Goal: Information Seeking & Learning: Learn about a topic

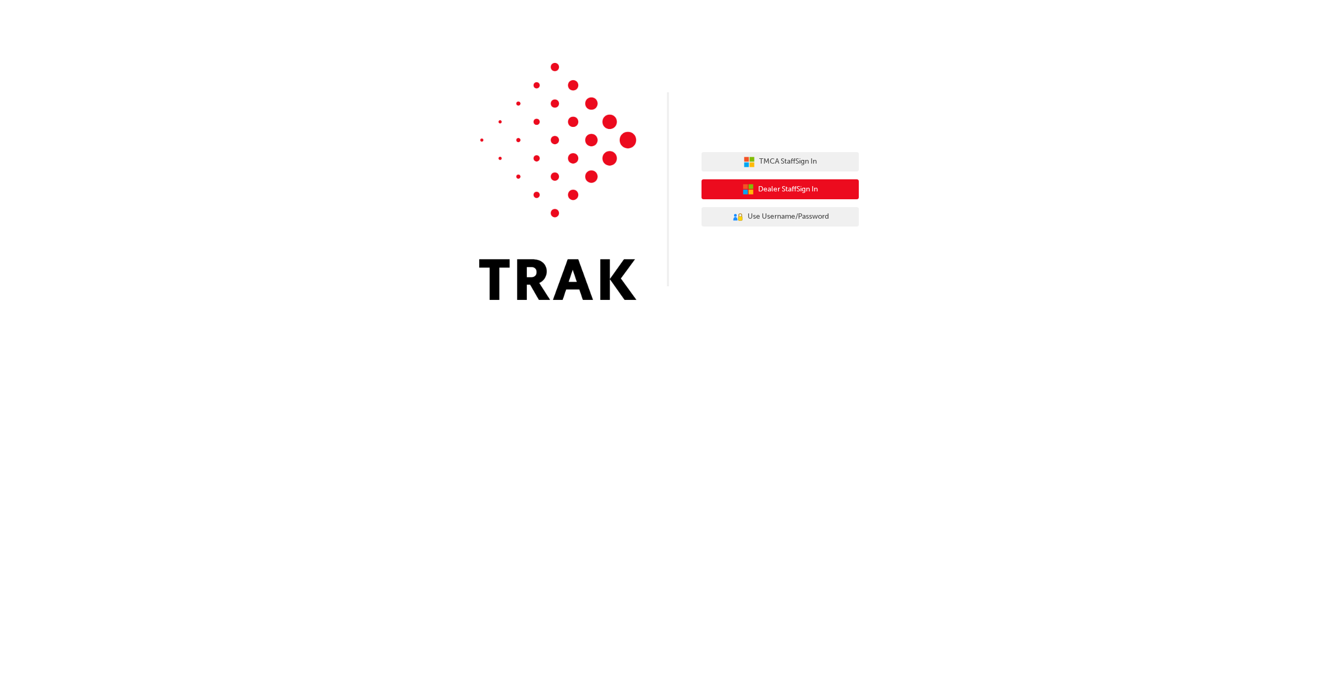
click at [780, 193] on span "Dealer Staff Sign In" at bounding box center [788, 190] width 60 height 12
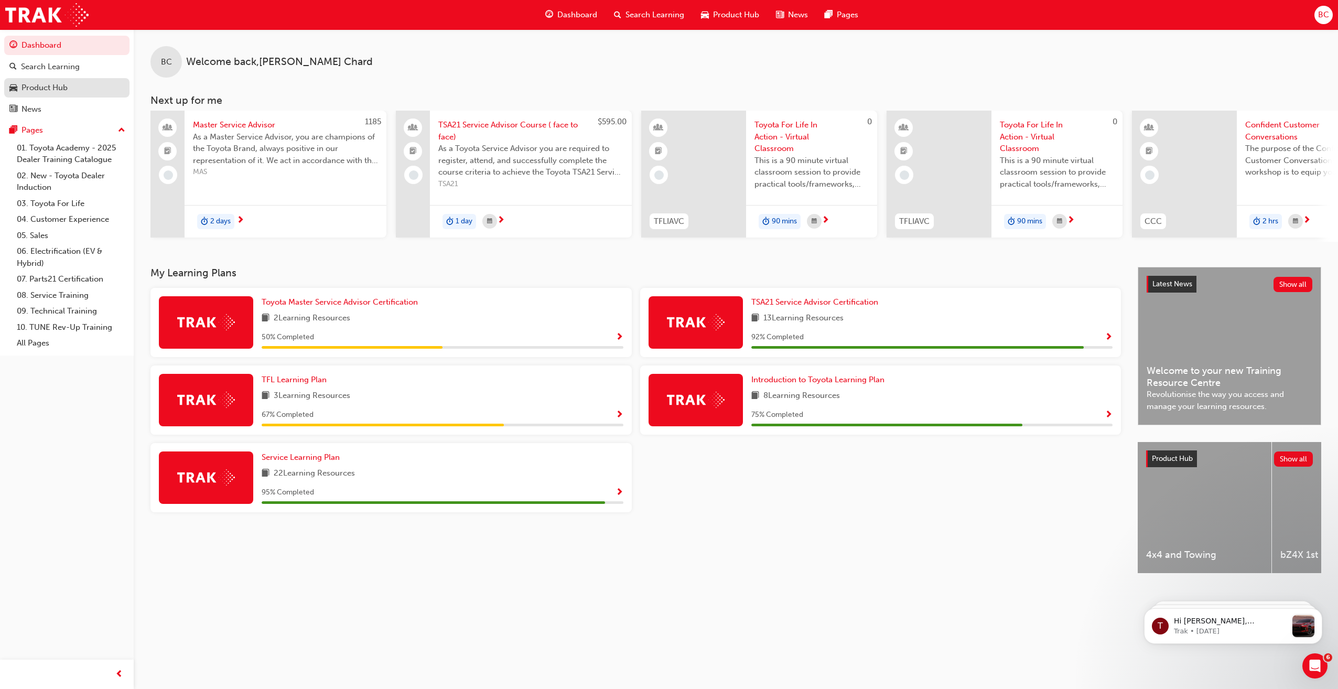
click at [33, 87] on div "Product Hub" at bounding box center [44, 88] width 46 height 12
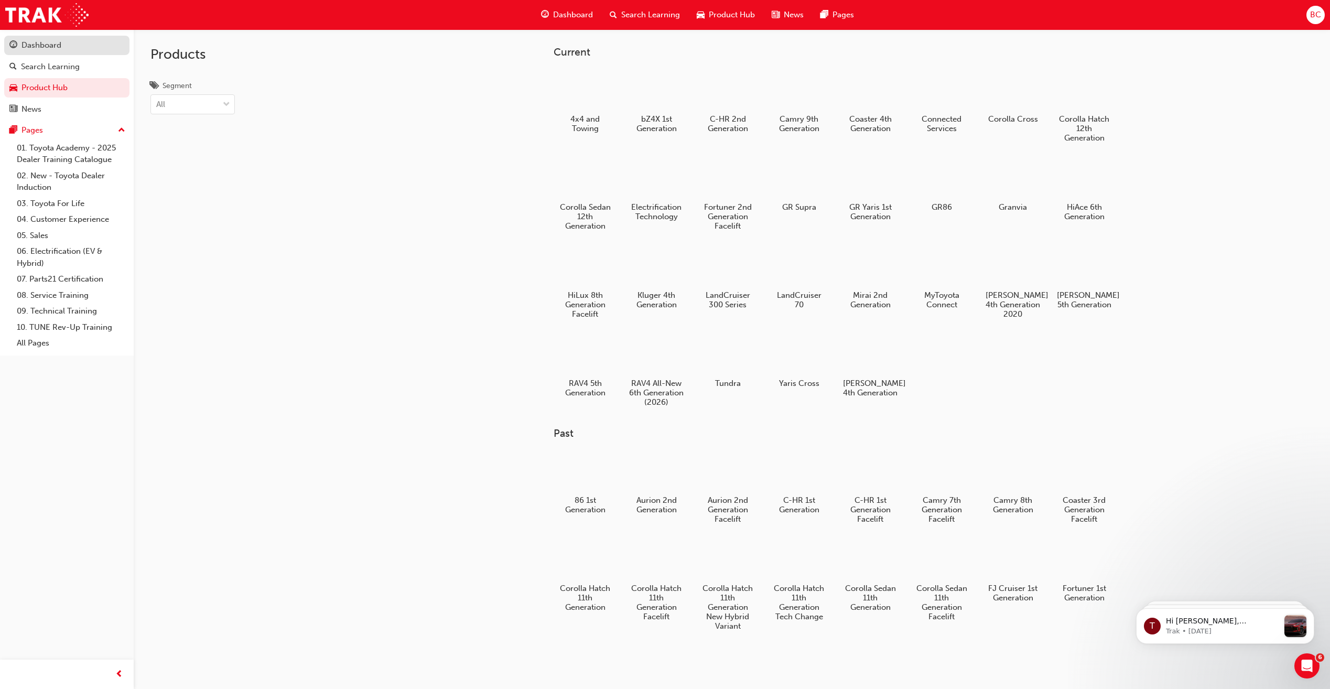
click at [56, 54] on link "Dashboard" at bounding box center [66, 45] width 125 height 19
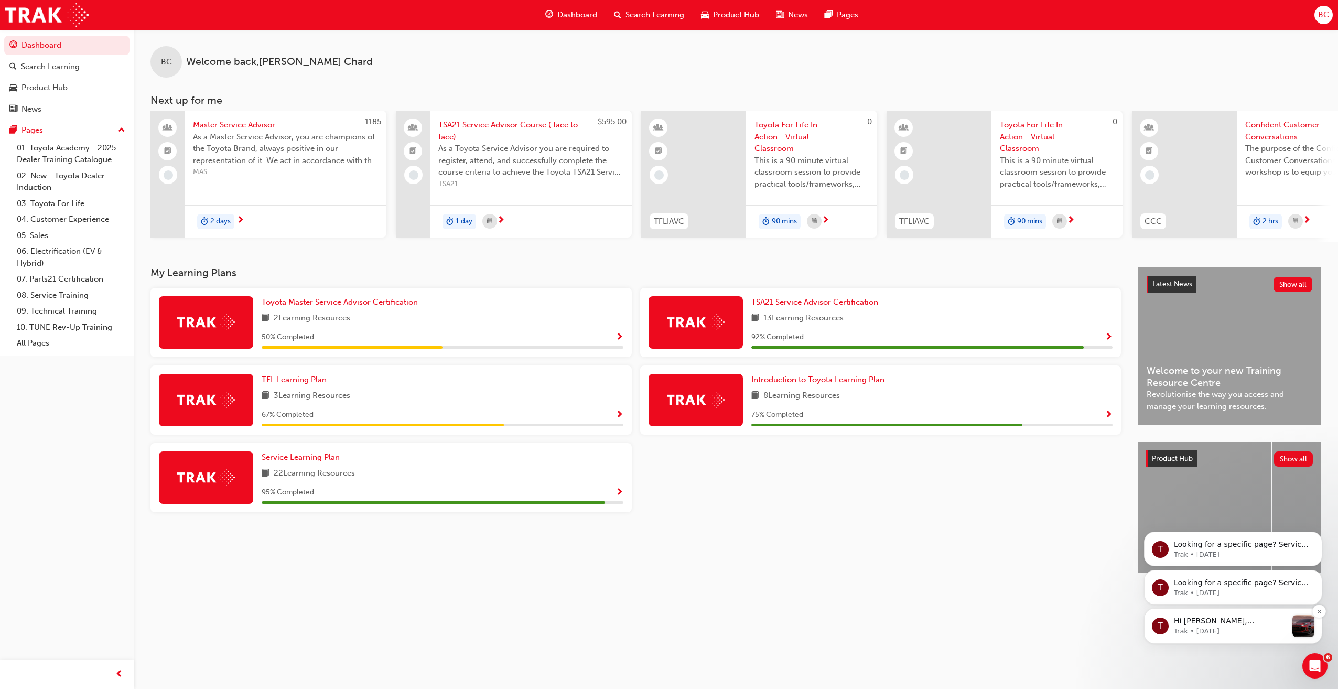
click at [1262, 623] on p "Hi [PERSON_NAME], [PERSON_NAME] has revealed the next-generation RAV4, featurin…" at bounding box center [1230, 621] width 113 height 10
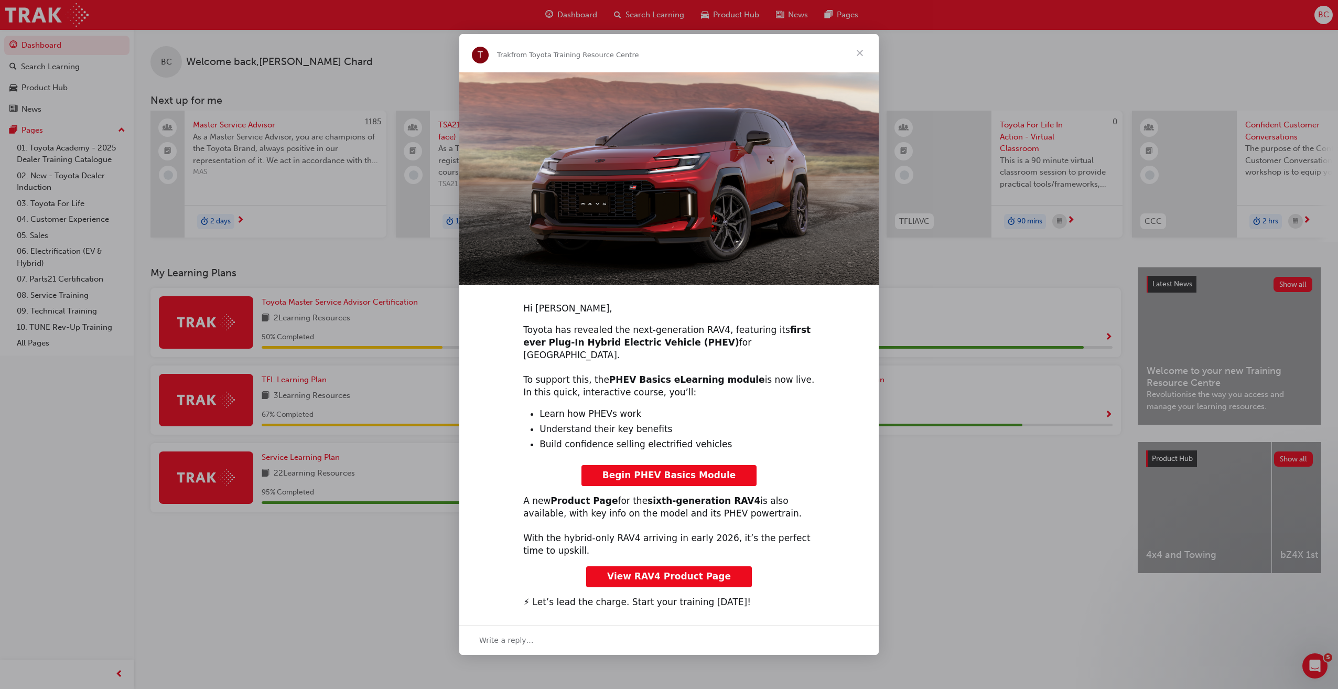
click at [711, 571] on span "View RAV4 Product Page" at bounding box center [669, 576] width 124 height 10
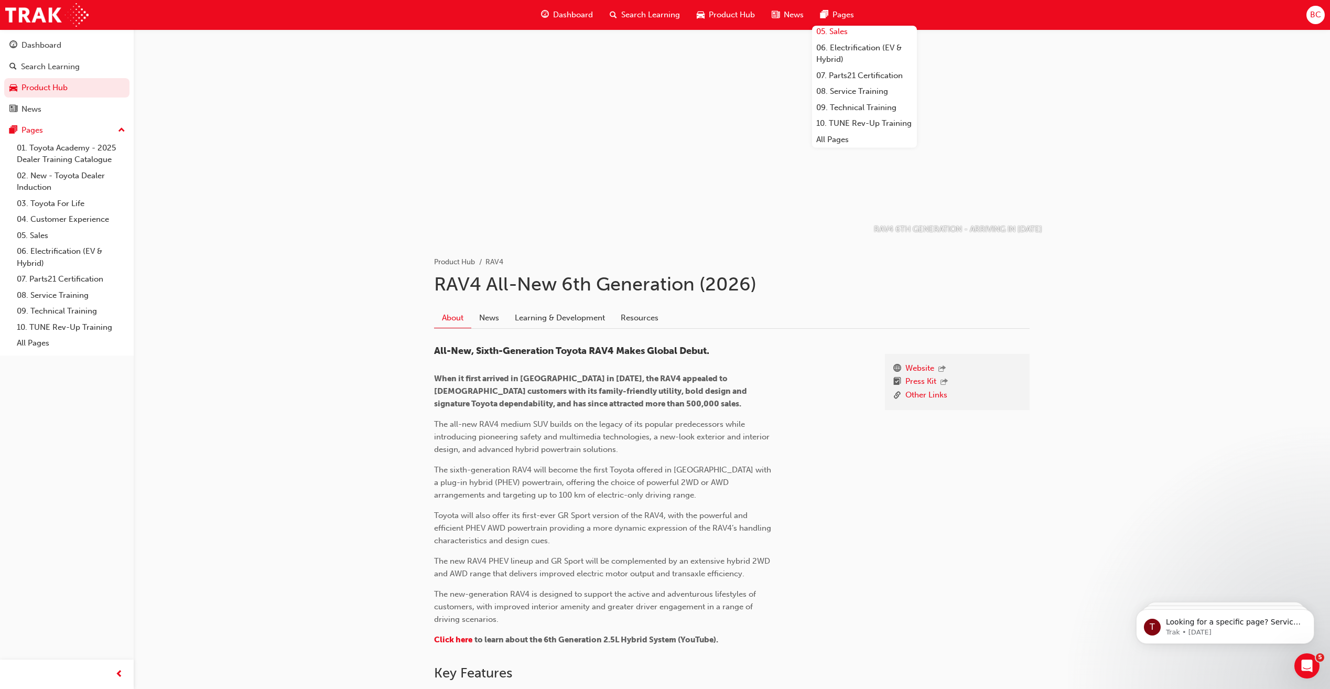
scroll to position [124, 0]
click at [857, 137] on link "All Pages" at bounding box center [864, 140] width 105 height 16
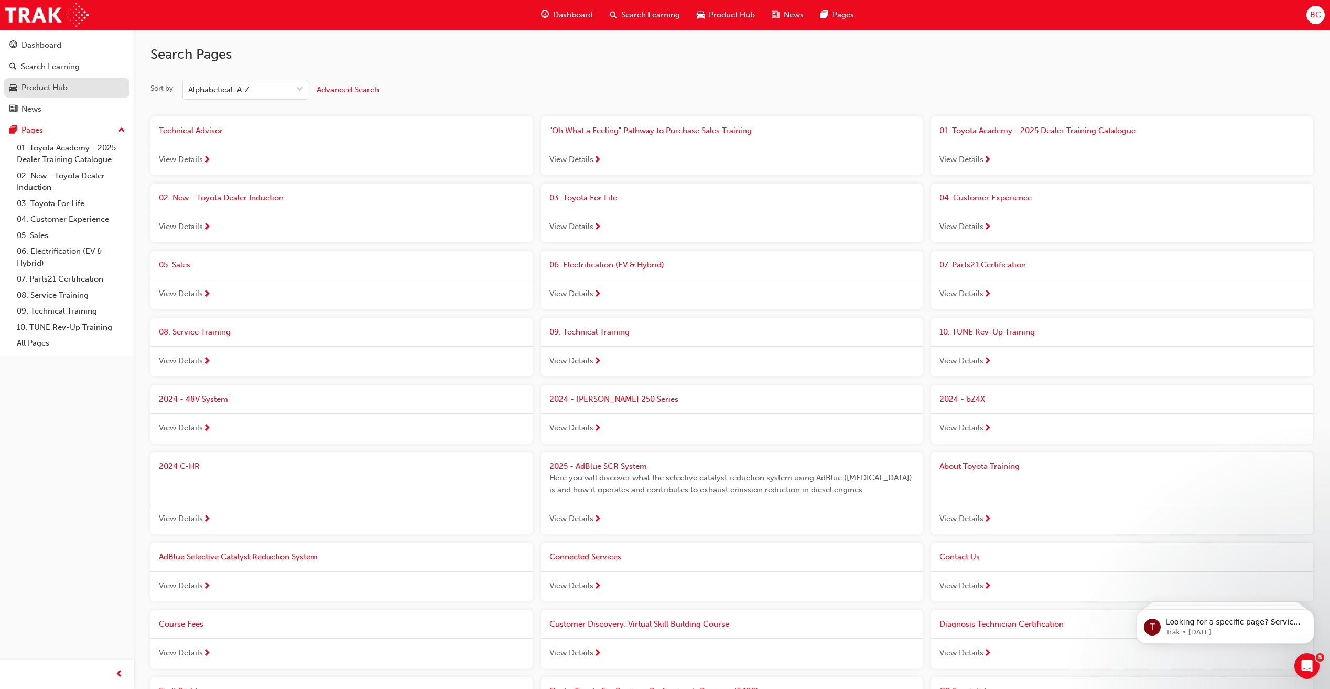
click at [83, 87] on div "Product Hub" at bounding box center [66, 87] width 115 height 13
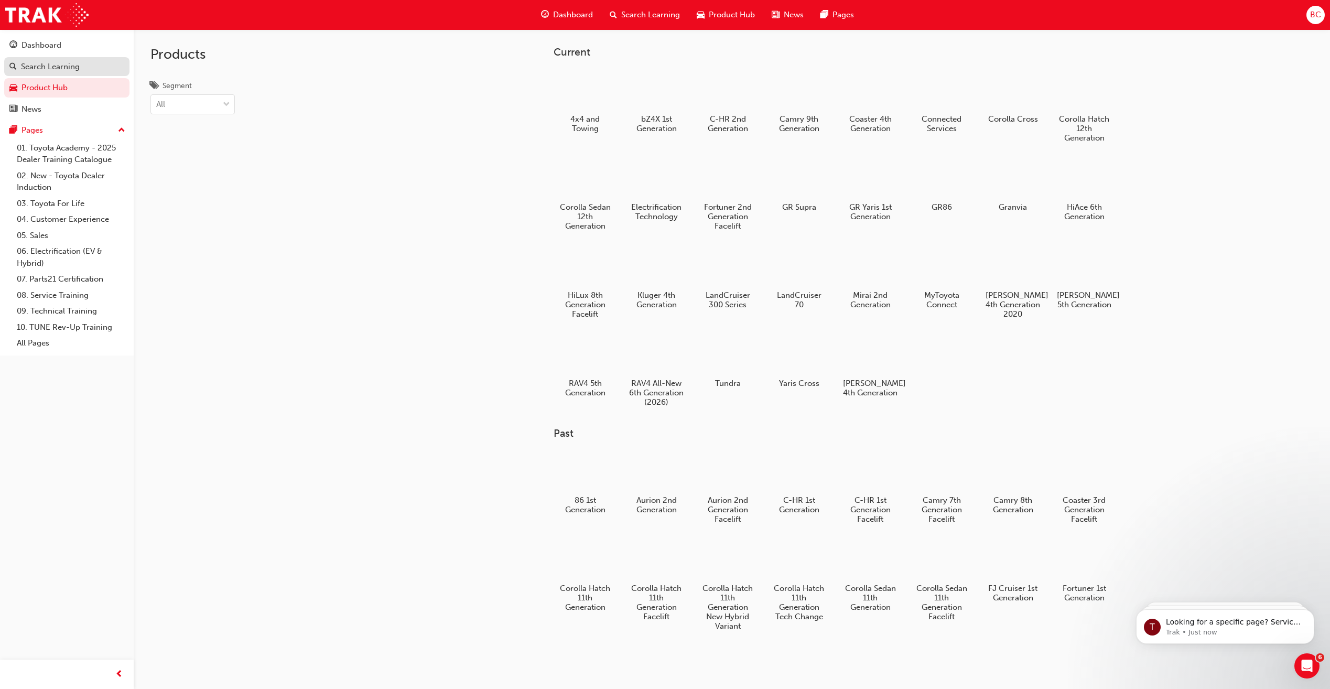
click at [57, 65] on div "Search Learning" at bounding box center [50, 67] width 59 height 12
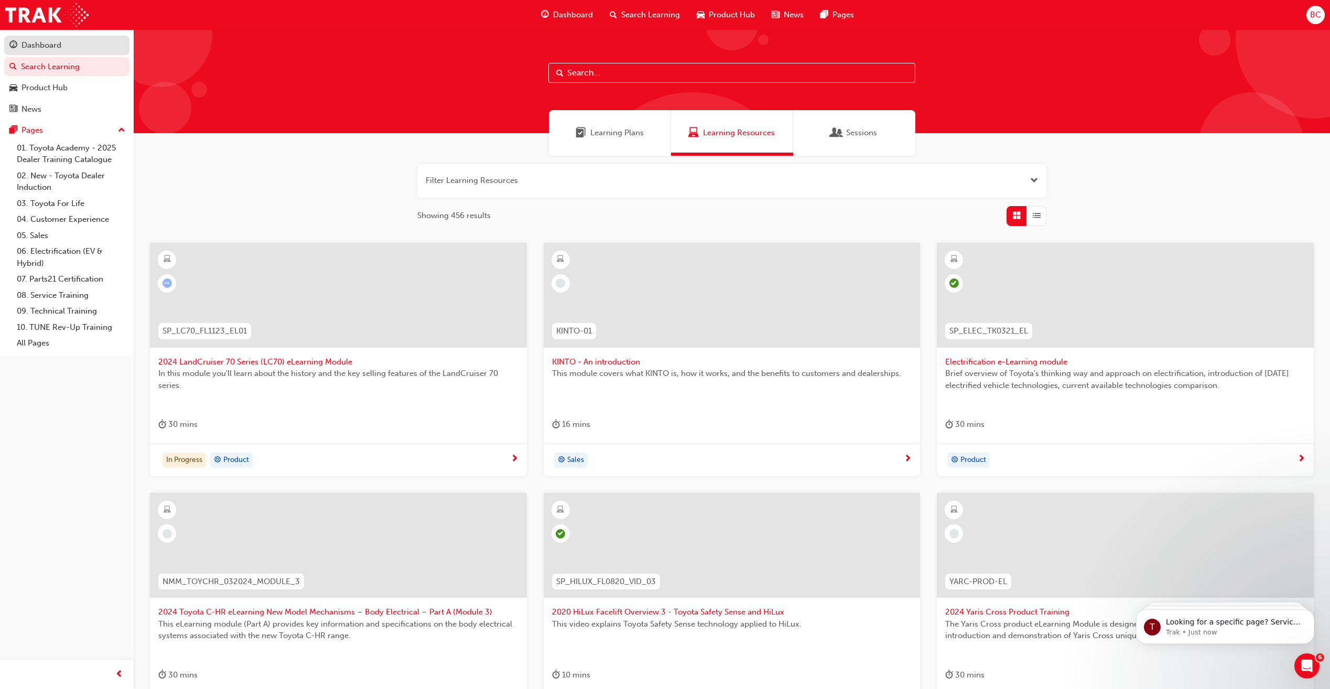
click at [50, 36] on link "Dashboard" at bounding box center [66, 45] width 125 height 19
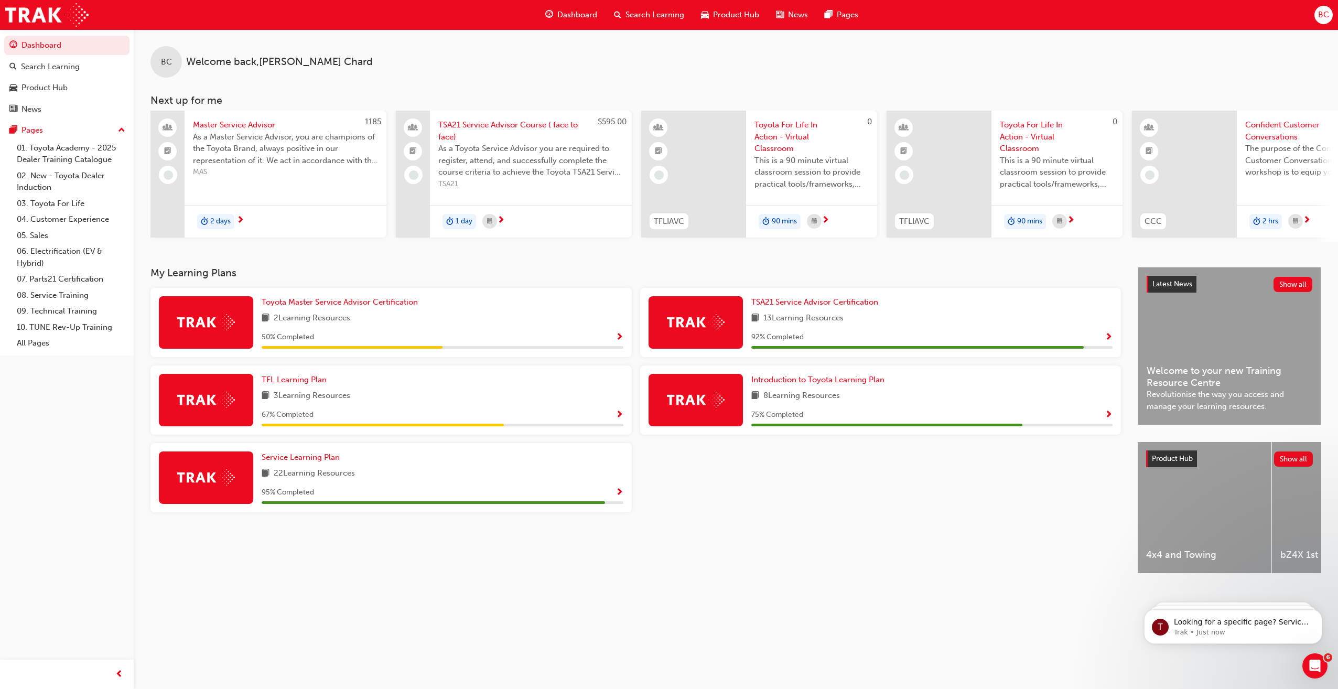
drag, startPoint x: 390, startPoint y: 58, endPoint x: 73, endPoint y: 365, distance: 441.6
click at [73, 365] on div "Dashboard Search Learning Product Hub News Pages Pages 01. Toyota Academy - 202…" at bounding box center [67, 331] width 134 height 663
click at [91, 333] on link "10. TUNE Rev-Up Training" at bounding box center [71, 327] width 117 height 16
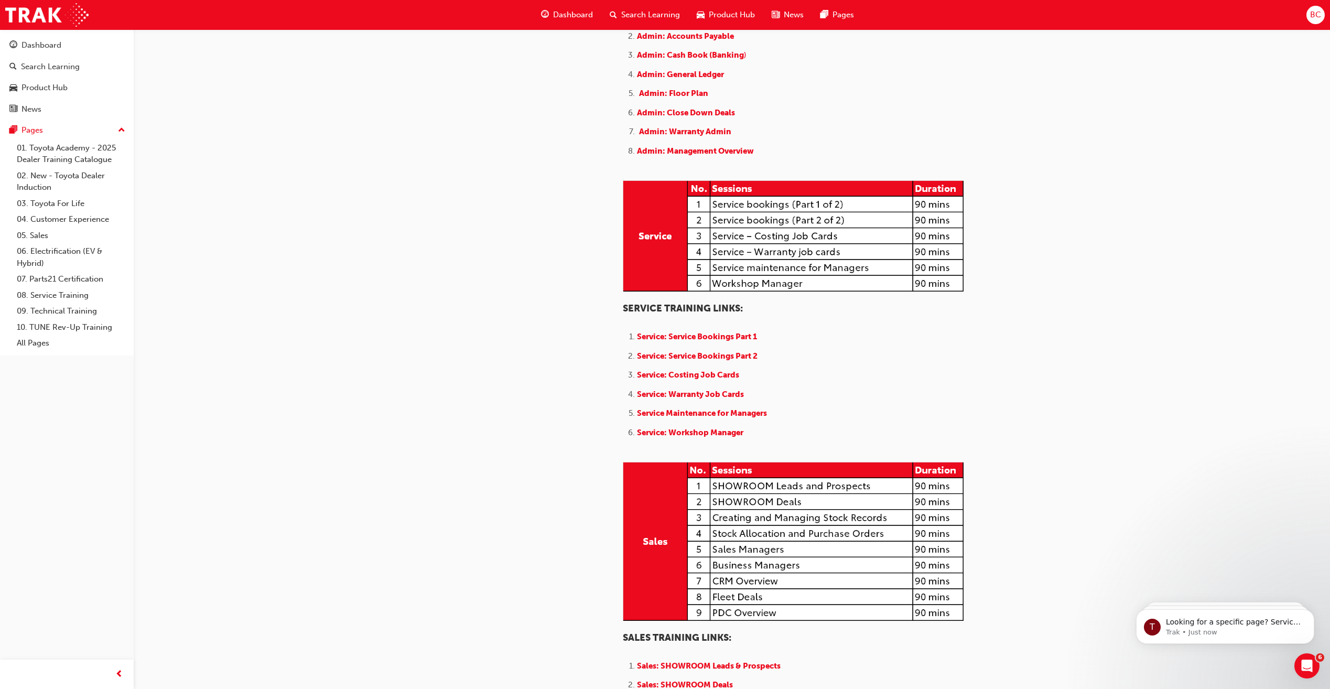
scroll to position [515, 0]
